Goal: Task Accomplishment & Management: Complete application form

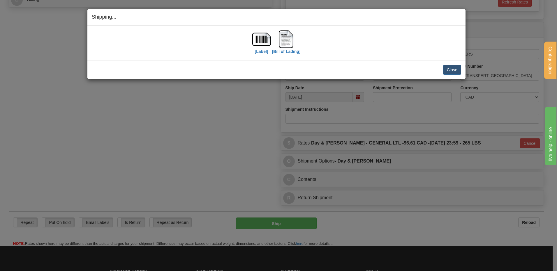
scroll to position [288, 0]
click at [448, 63] on div "Close [PERSON_NAME] Shipment and Quit Pickup Quit Pickup ONLY" at bounding box center [276, 69] width 378 height 19
click at [450, 68] on button "Close" at bounding box center [452, 70] width 18 height 10
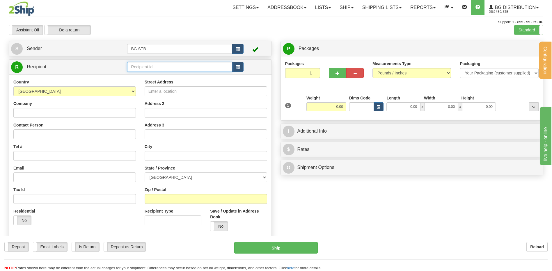
click at [151, 69] on input "text" at bounding box center [179, 67] width 105 height 10
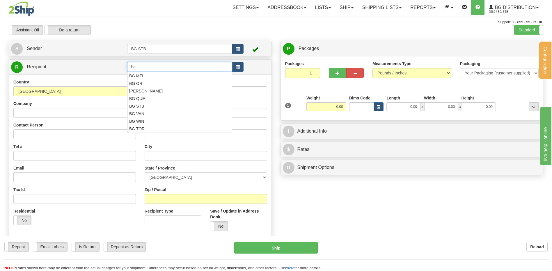
type input "b"
type input "BG QUE"
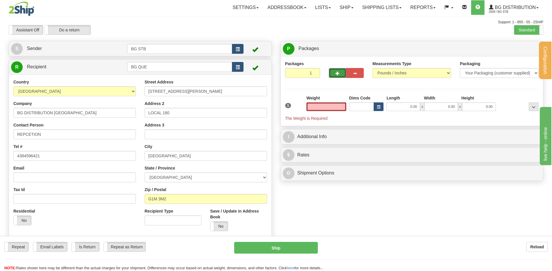
type input "0.00"
click at [336, 73] on span "button" at bounding box center [338, 74] width 4 height 4
type input "3"
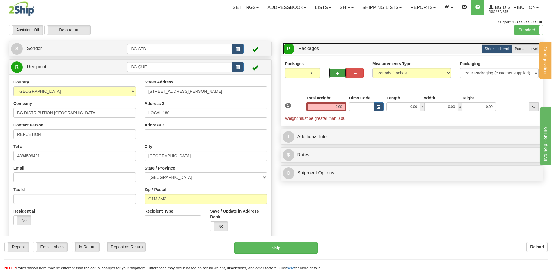
click at [517, 44] on link "P Packages 3 Packages - Weight: 0.00 Lbs" at bounding box center [412, 49] width 259 height 12
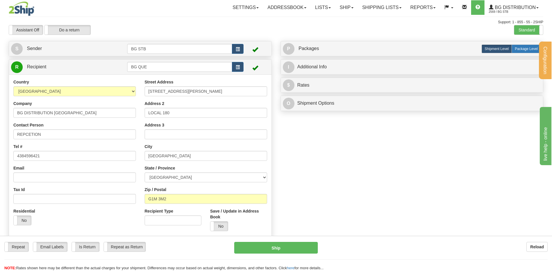
click at [516, 47] on span "Package Level" at bounding box center [526, 49] width 23 height 4
radio input "true"
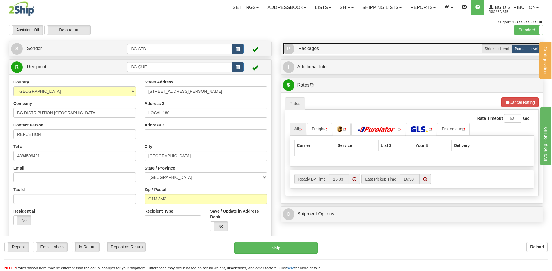
click at [357, 51] on link "P Packages 3 Packages - Weight: 0.00 Lbs" at bounding box center [412, 49] width 259 height 12
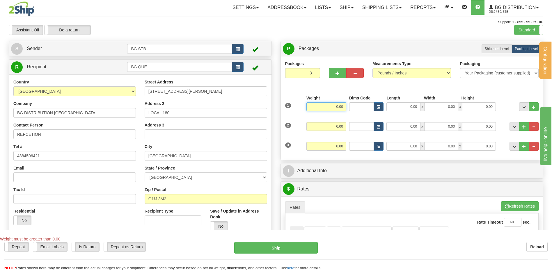
click at [332, 105] on input "0.00" at bounding box center [327, 106] width 40 height 9
type input "216.00"
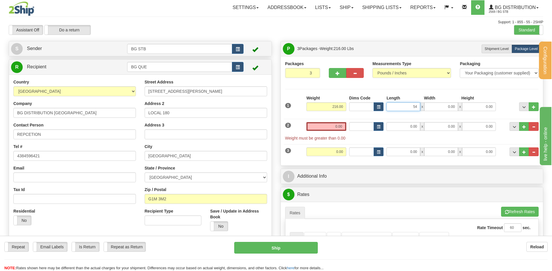
type input "54.00"
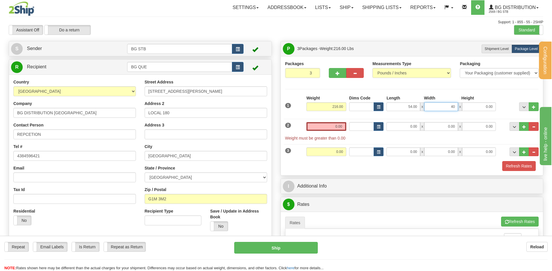
type input "40.00"
type input "36.00"
click at [331, 125] on input "0.00" at bounding box center [327, 126] width 40 height 9
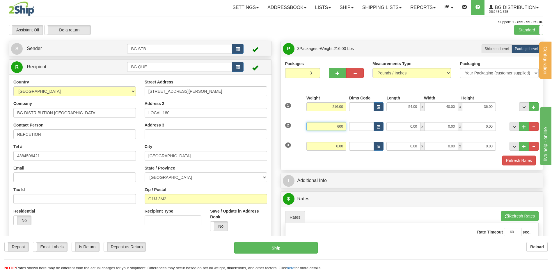
type input "600.00"
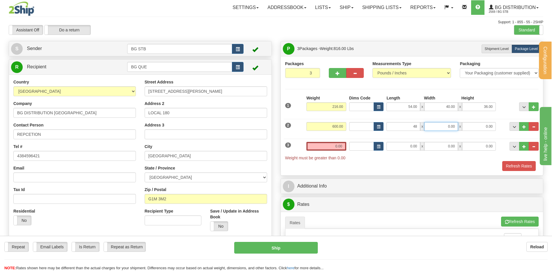
type input "48.00"
type input "40.00"
type input "2"
type input "58.00"
click at [323, 143] on input "0.00" at bounding box center [327, 146] width 40 height 9
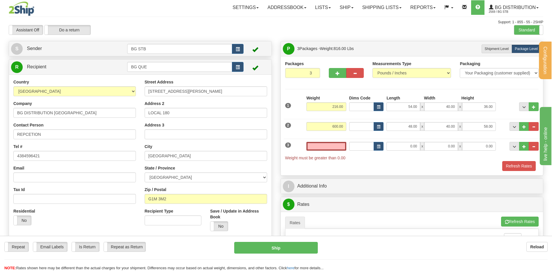
type input "0.00"
click at [341, 145] on input "0.00" at bounding box center [327, 146] width 40 height 9
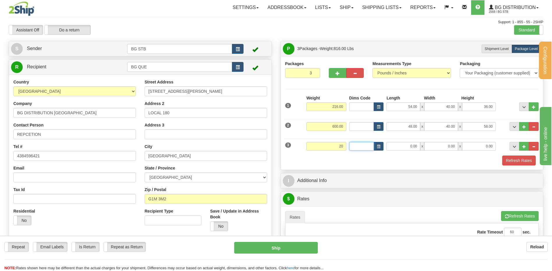
type input "20.00"
type input "98.00"
type input "7.00"
type input "7"
type input "7.00"
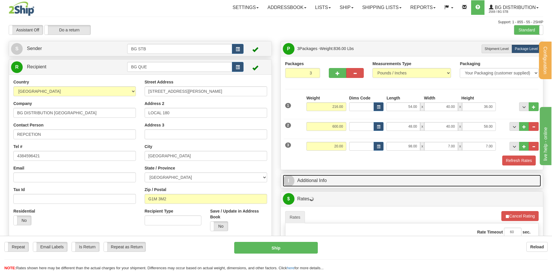
click at [326, 183] on link "I Additional Info" at bounding box center [412, 181] width 259 height 12
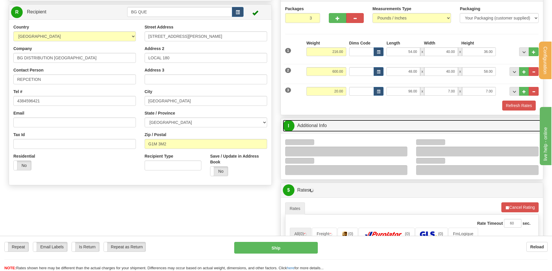
scroll to position [116, 0]
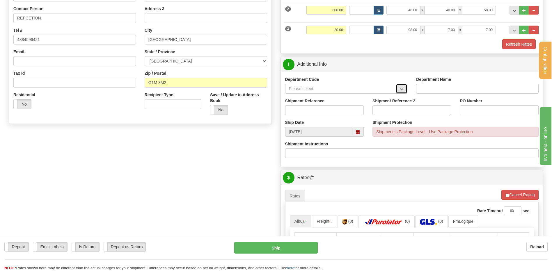
click at [402, 86] on button "button" at bounding box center [402, 89] width 12 height 10
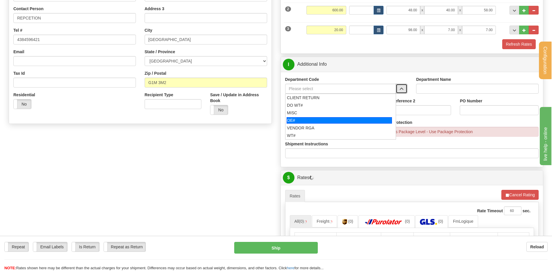
click at [323, 121] on div "OE#" at bounding box center [339, 120] width 105 height 6
type input "OE#"
type input "ORDERS"
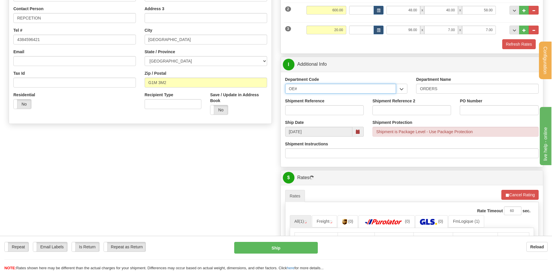
drag, startPoint x: 311, startPoint y: 89, endPoint x: 235, endPoint y: 87, distance: 76.3
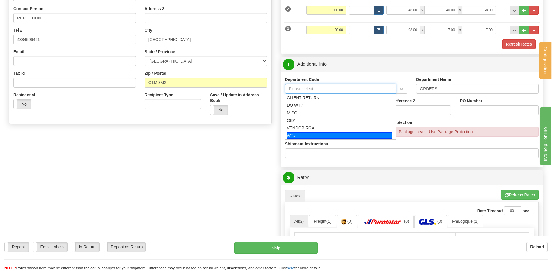
click at [314, 134] on div "WT#" at bounding box center [339, 135] width 105 height 6
type input "WT#"
type input "WAREHOUSE TRANSFERS"
type input "WT#"
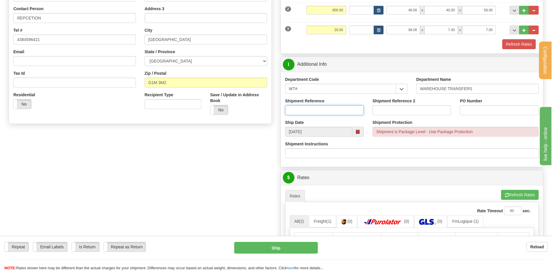
click at [314, 107] on input "Shipment Reference" at bounding box center [324, 110] width 79 height 10
type input "TRANSFERT 09"
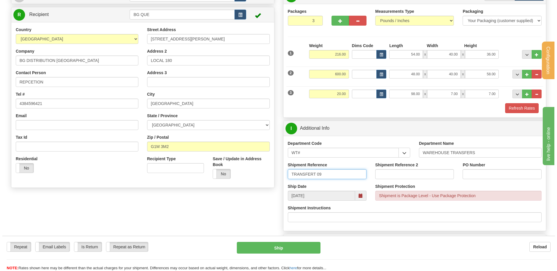
scroll to position [0, 0]
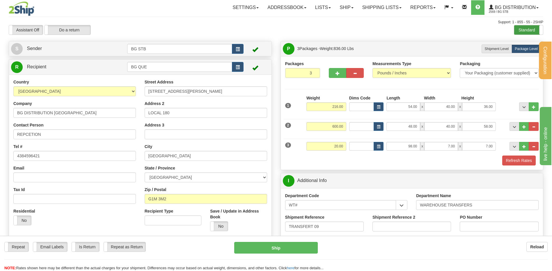
click at [528, 32] on label "Standard" at bounding box center [529, 29] width 29 height 9
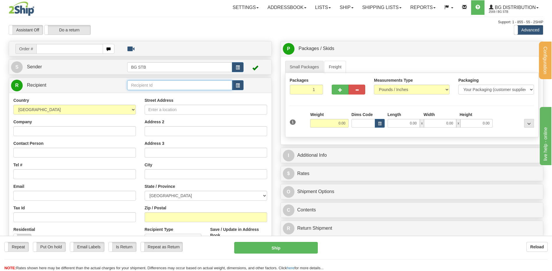
click at [139, 86] on input "text" at bounding box center [179, 85] width 105 height 10
type input "BG QUE"
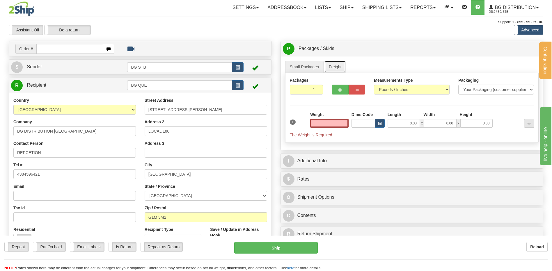
type input "0.00"
click at [335, 67] on link "Freight" at bounding box center [335, 67] width 22 height 12
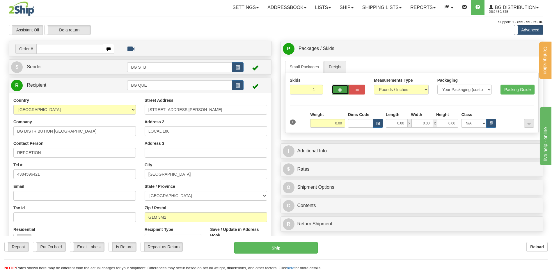
click at [339, 90] on span "button" at bounding box center [340, 90] width 4 height 4
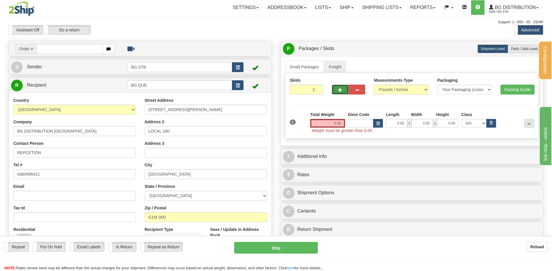
click at [340, 91] on span "button" at bounding box center [340, 90] width 4 height 4
type input "3"
drag, startPoint x: 519, startPoint y: 48, endPoint x: 437, endPoint y: 86, distance: 90.3
click at [518, 48] on span "Pack / Skid Level" at bounding box center [524, 49] width 27 height 4
radio input "true"
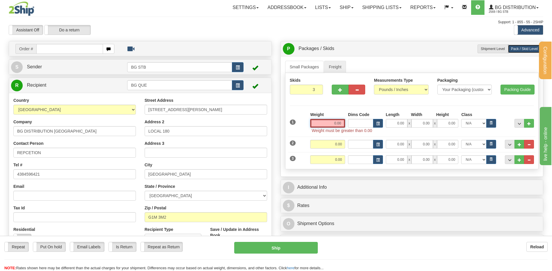
click at [319, 122] on input "0.00" at bounding box center [327, 123] width 35 height 9
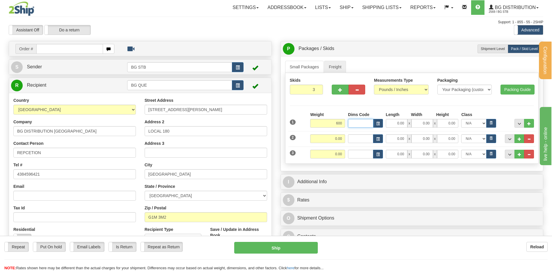
type input "600.00"
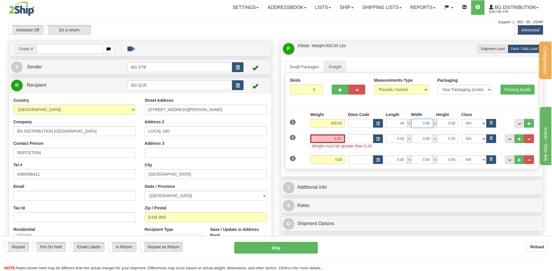
type input "48.00"
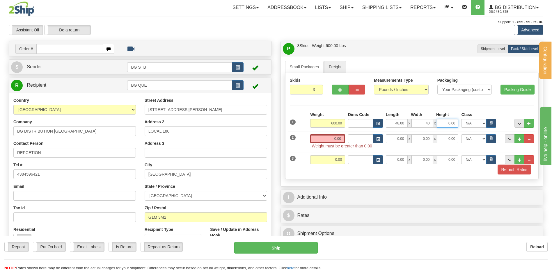
type input "40.00"
type input "58.00"
click at [333, 137] on input "0.00" at bounding box center [327, 139] width 35 height 9
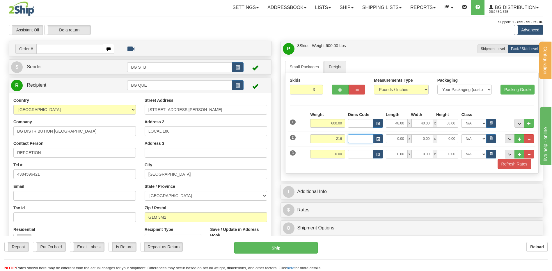
type input "216.00"
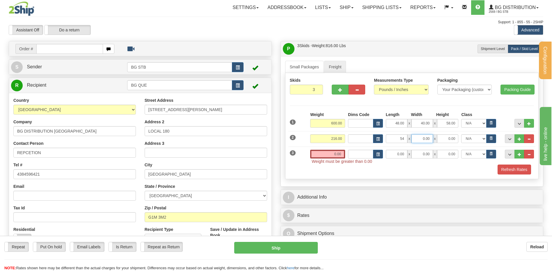
type input "54.00"
type input "40.00"
type input "36.00"
click at [323, 159] on span "Weight must be greater than 0.00" at bounding box center [422, 162] width 221 height 6
click at [326, 154] on input "0.00" at bounding box center [327, 154] width 35 height 9
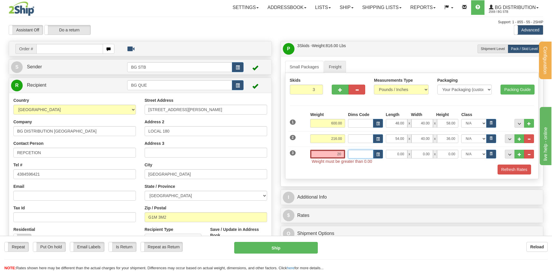
type input "20.00"
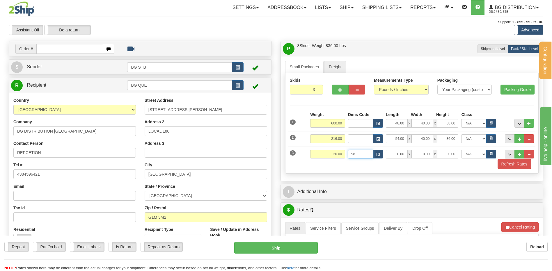
type input "98"
drag, startPoint x: 353, startPoint y: 157, endPoint x: 339, endPoint y: 157, distance: 14.3
click at [339, 157] on div "Weight 20.00 98 Width" at bounding box center [422, 154] width 227 height 9
click at [399, 152] on input "0.00" at bounding box center [397, 154] width 22 height 9
type input "98.00"
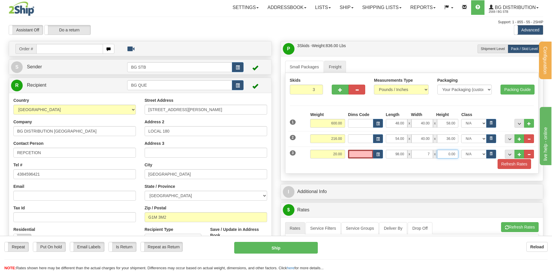
type input "7.00"
click at [521, 123] on button "..." at bounding box center [520, 123] width 10 height 9
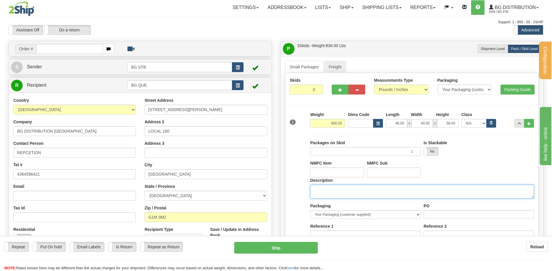
click at [323, 188] on textarea "Description" at bounding box center [422, 192] width 224 height 14
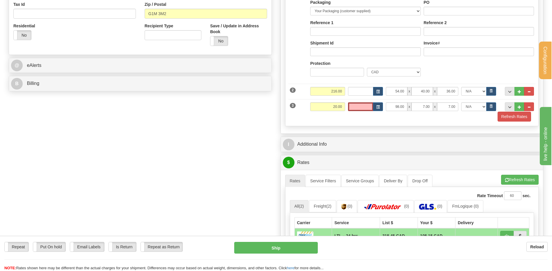
type textarea "2 SKID 1 PCS"
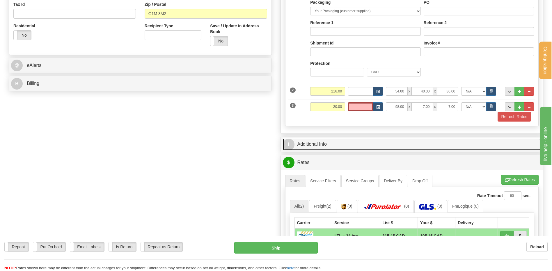
click at [343, 145] on link "I Additional Info" at bounding box center [412, 145] width 259 height 12
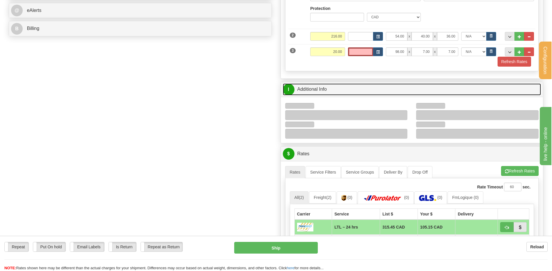
scroll to position [291, 0]
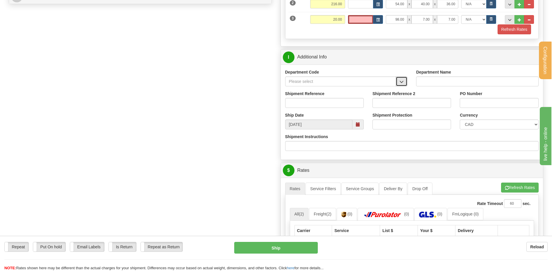
click at [401, 79] on button "button" at bounding box center [402, 82] width 12 height 10
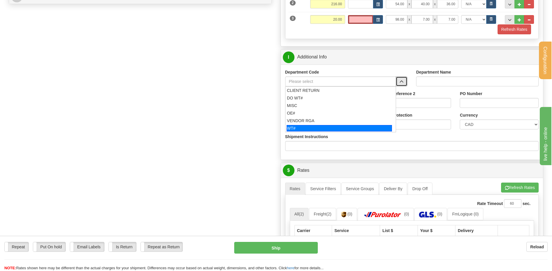
click at [318, 126] on div "WT#" at bounding box center [339, 128] width 105 height 6
type input "WT#"
type input "WAREHOUSE TRANSFERS"
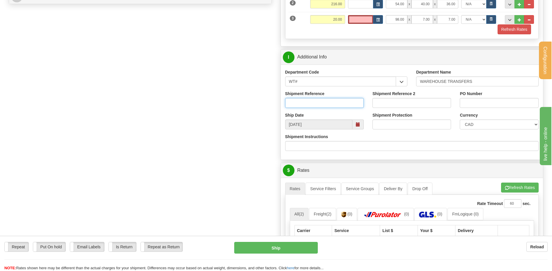
click at [318, 105] on input "Shipment Reference" at bounding box center [324, 103] width 79 height 10
type input "TRANSFERT 09"
click at [473, 105] on input "PO Number" at bounding box center [499, 103] width 79 height 10
type input "TRANSFERT QUEBEC"
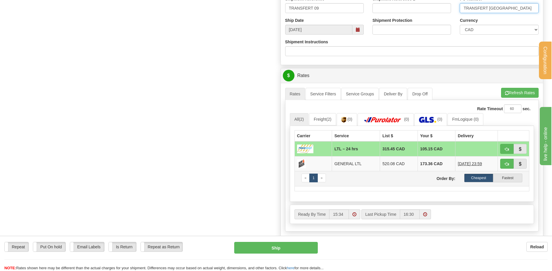
scroll to position [437, 0]
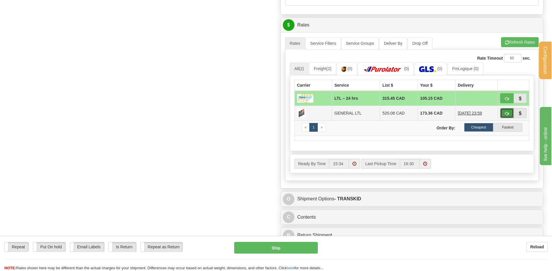
click at [506, 112] on span "button" at bounding box center [507, 114] width 4 height 4
type input "GL"
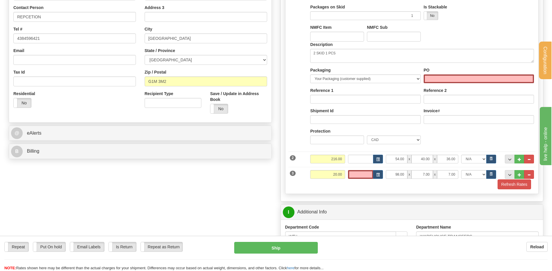
scroll to position [135, 0]
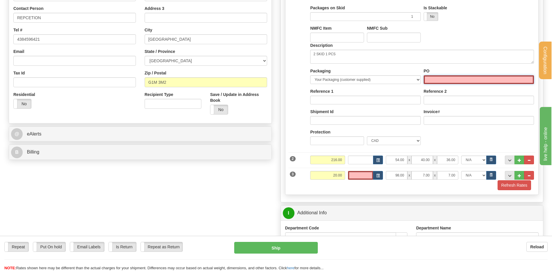
click at [461, 83] on input "PO" at bounding box center [479, 79] width 110 height 9
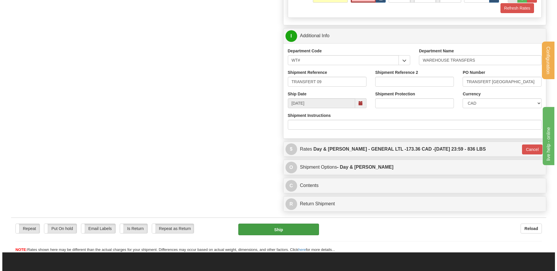
scroll to position [368, 0]
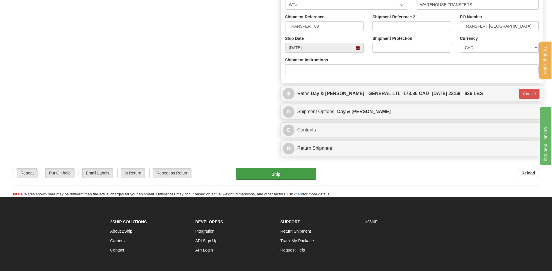
type input "..."
click at [288, 177] on button "Ship" at bounding box center [276, 174] width 80 height 12
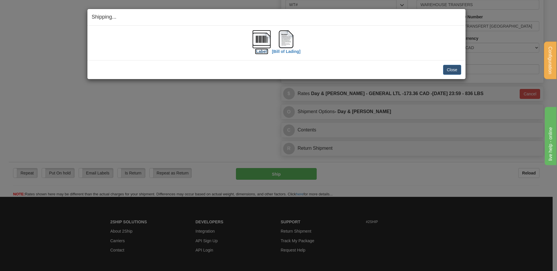
click at [260, 39] on img at bounding box center [261, 39] width 19 height 19
click at [283, 40] on img at bounding box center [286, 39] width 19 height 19
